Goal: Find contact information: Find contact information

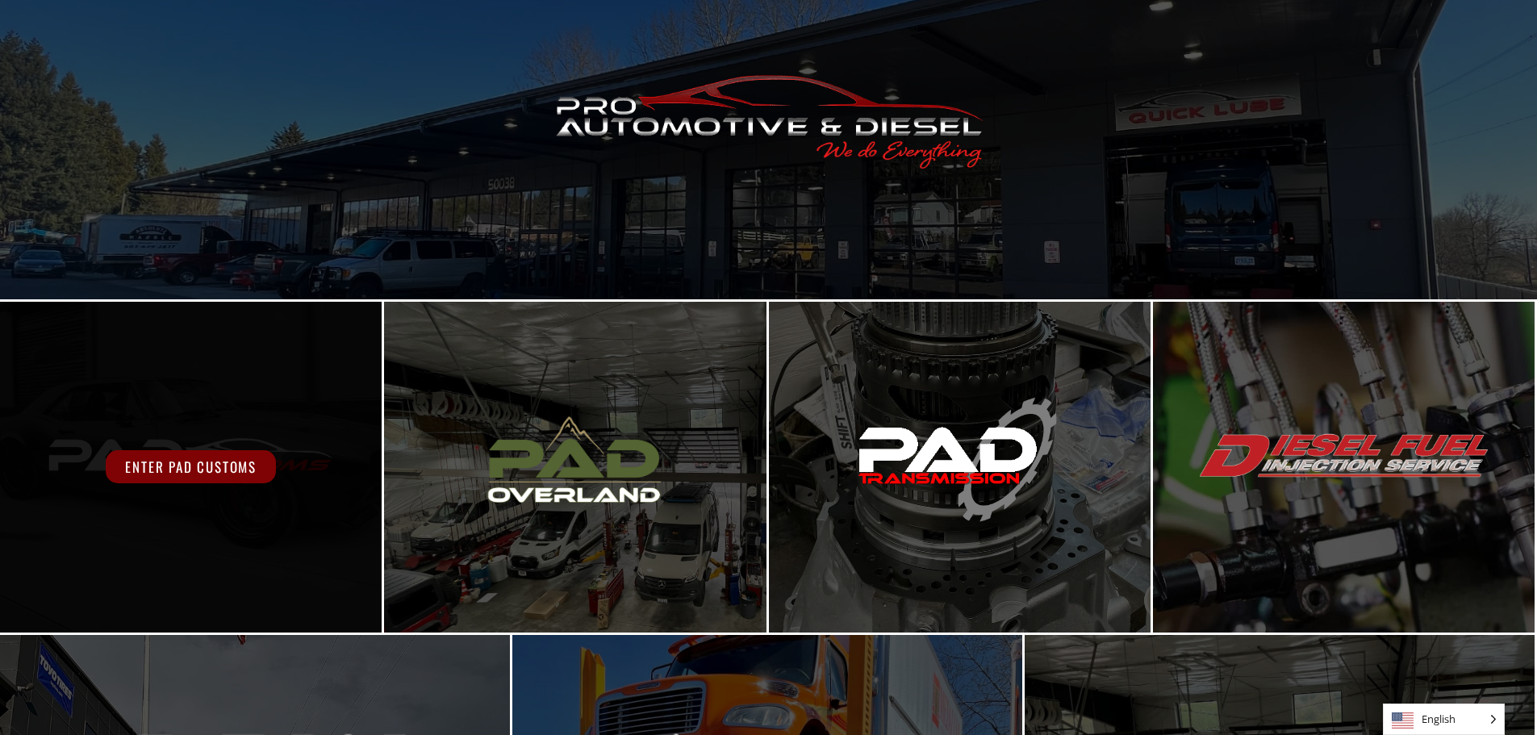
scroll to position [158, 0]
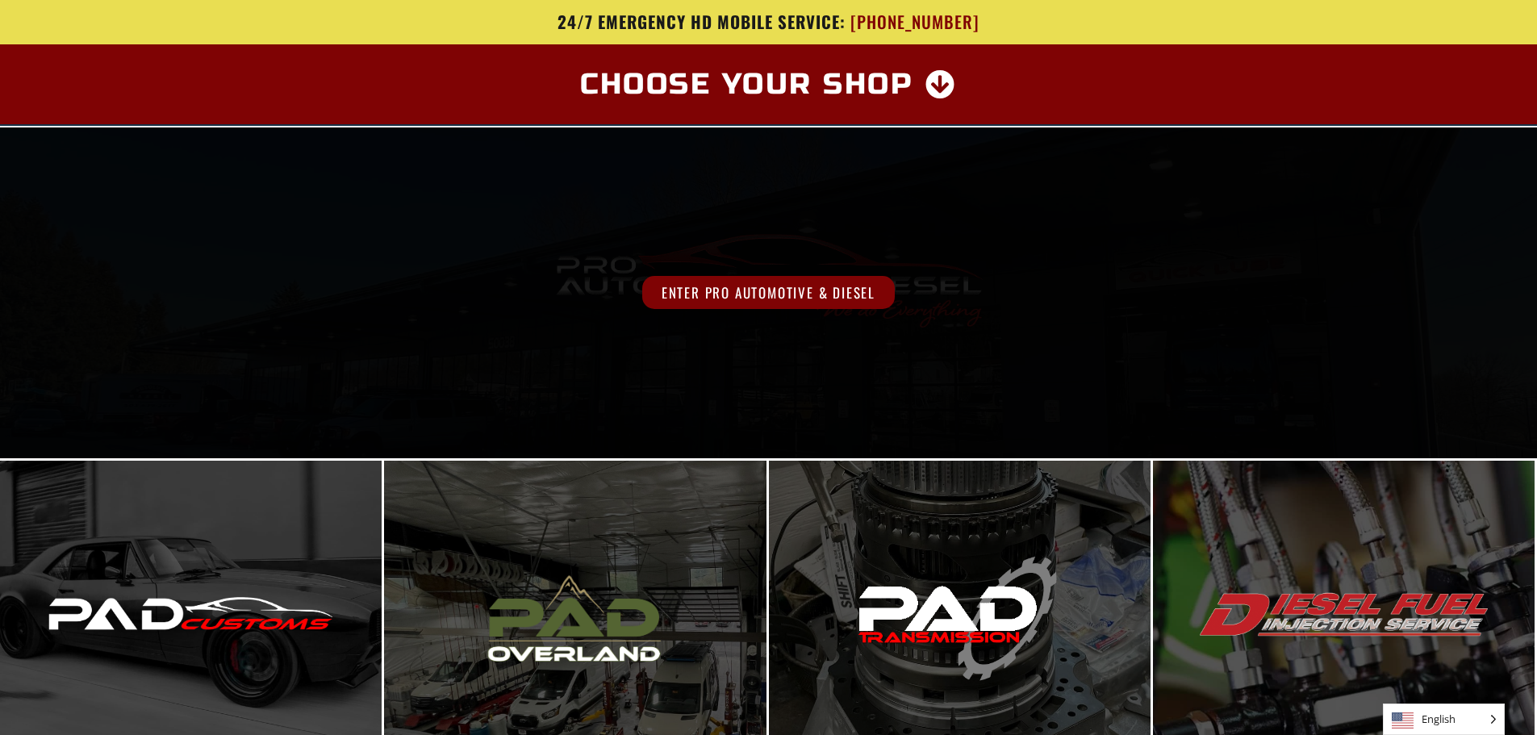
click at [689, 281] on span "Enter Pro Automotive & Diesel" at bounding box center [768, 292] width 252 height 33
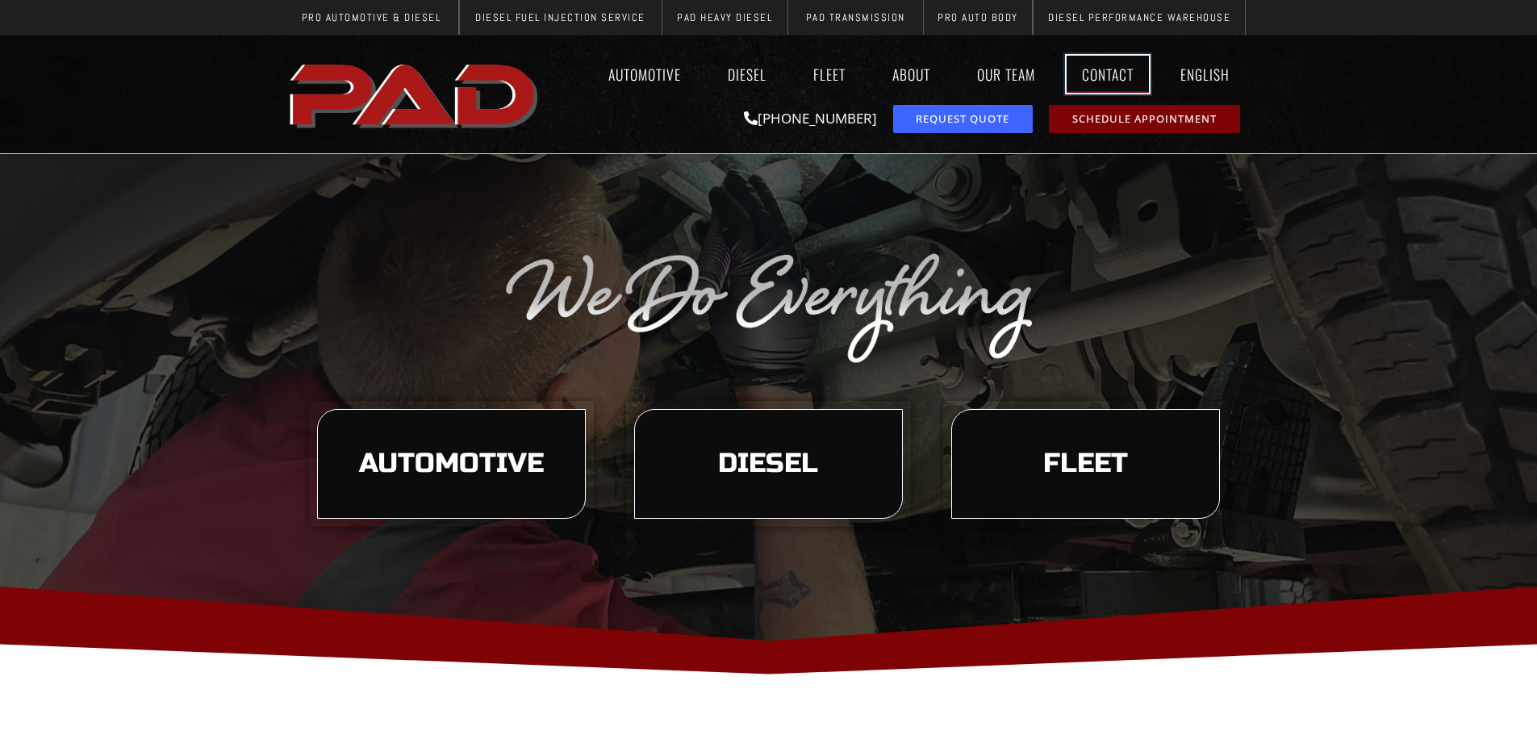
click at [1086, 81] on link "Contact" at bounding box center [1107, 74] width 82 height 37
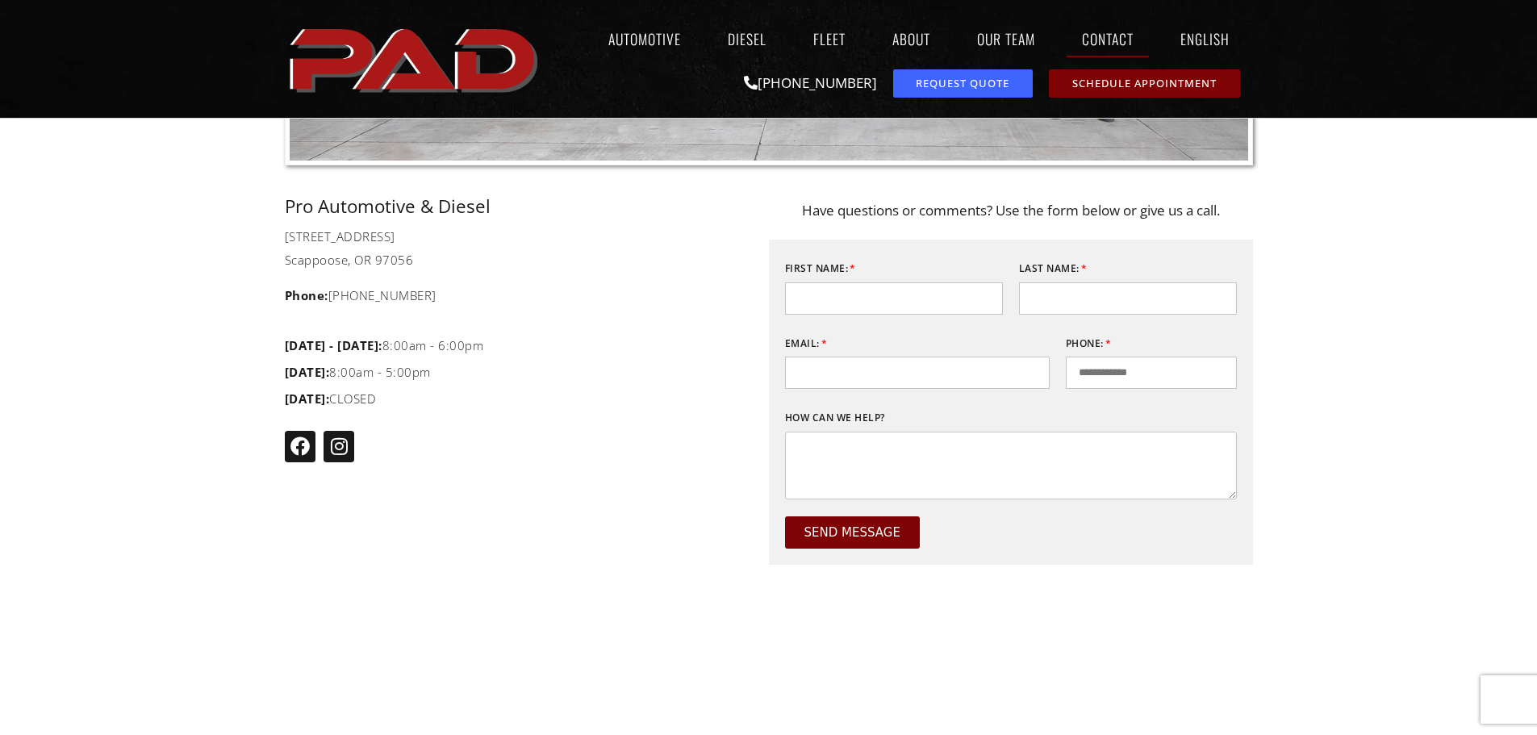
scroll to position [403, 0]
